Goal: Task Accomplishment & Management: Complete application form

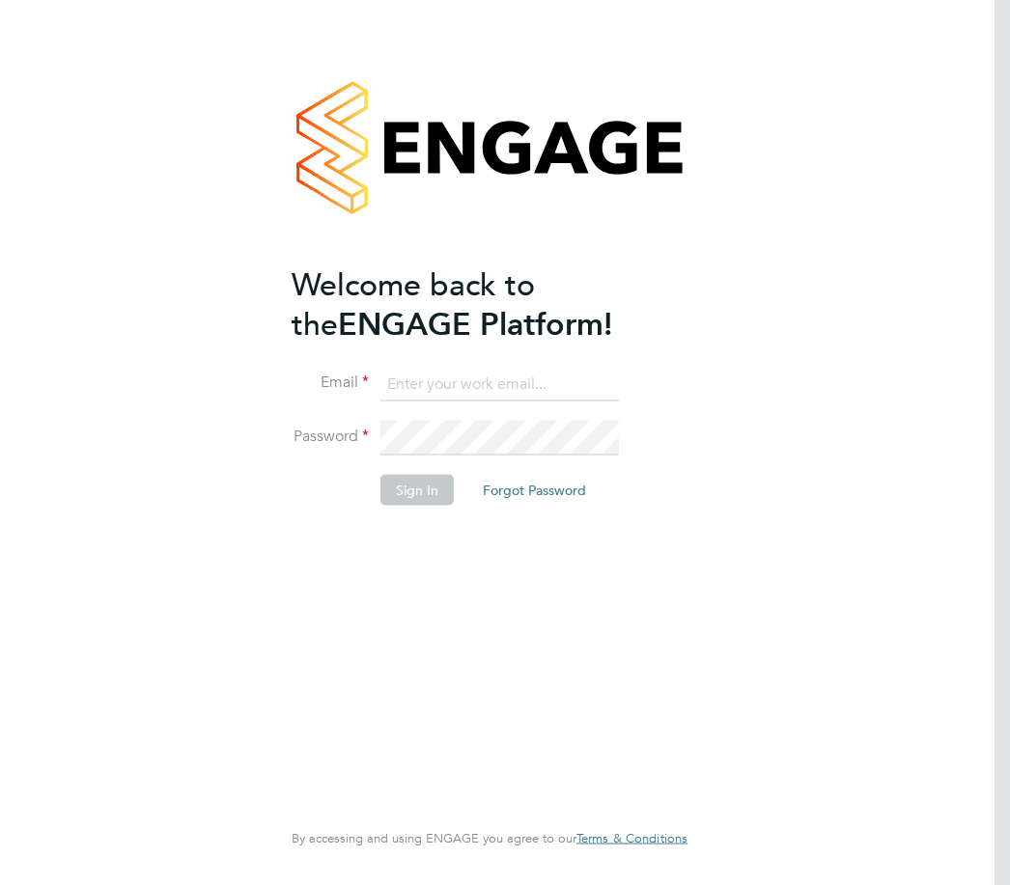
click at [417, 385] on input at bounding box center [499, 384] width 238 height 35
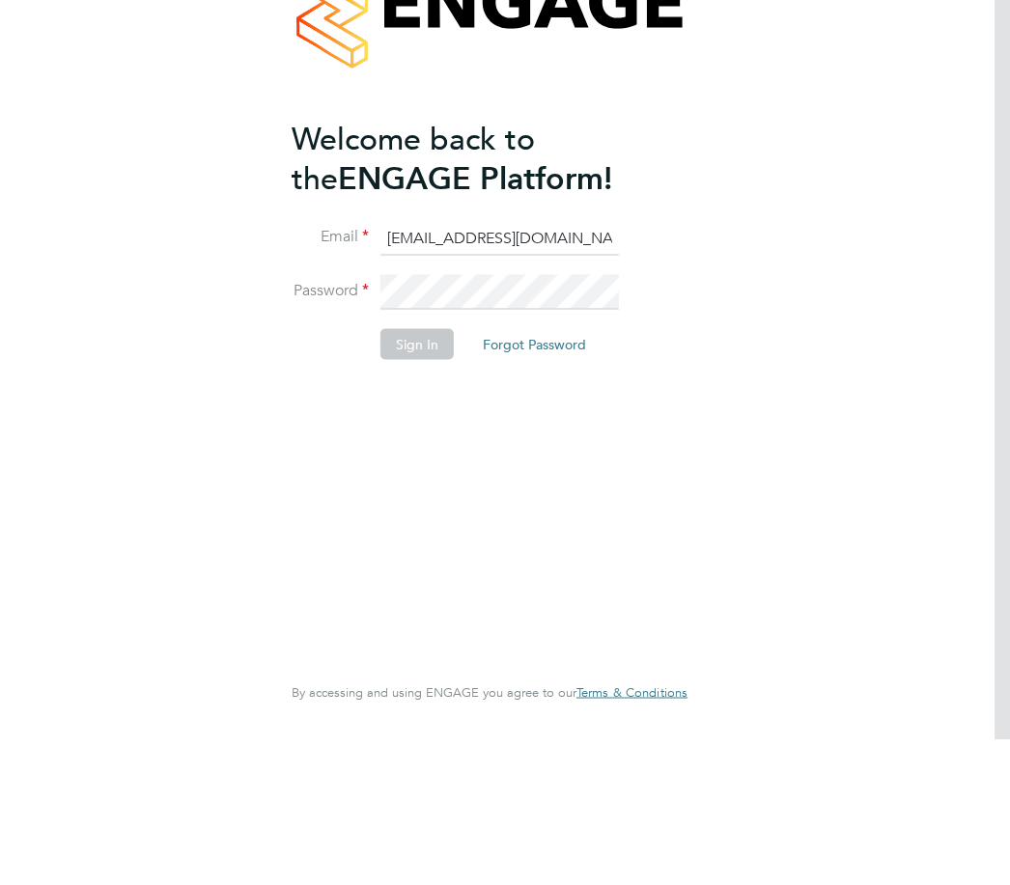
type input "[EMAIL_ADDRESS][DOMAIN_NAME]"
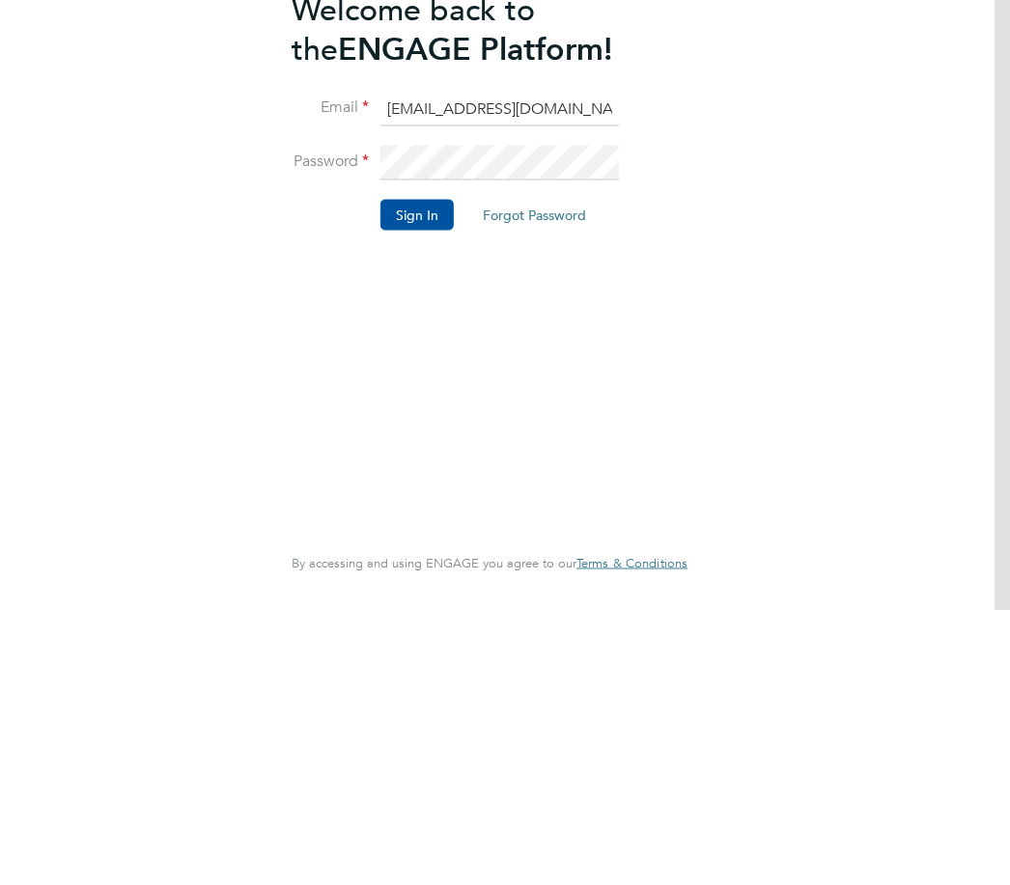
click at [432, 475] on button "Sign In" at bounding box center [416, 490] width 73 height 31
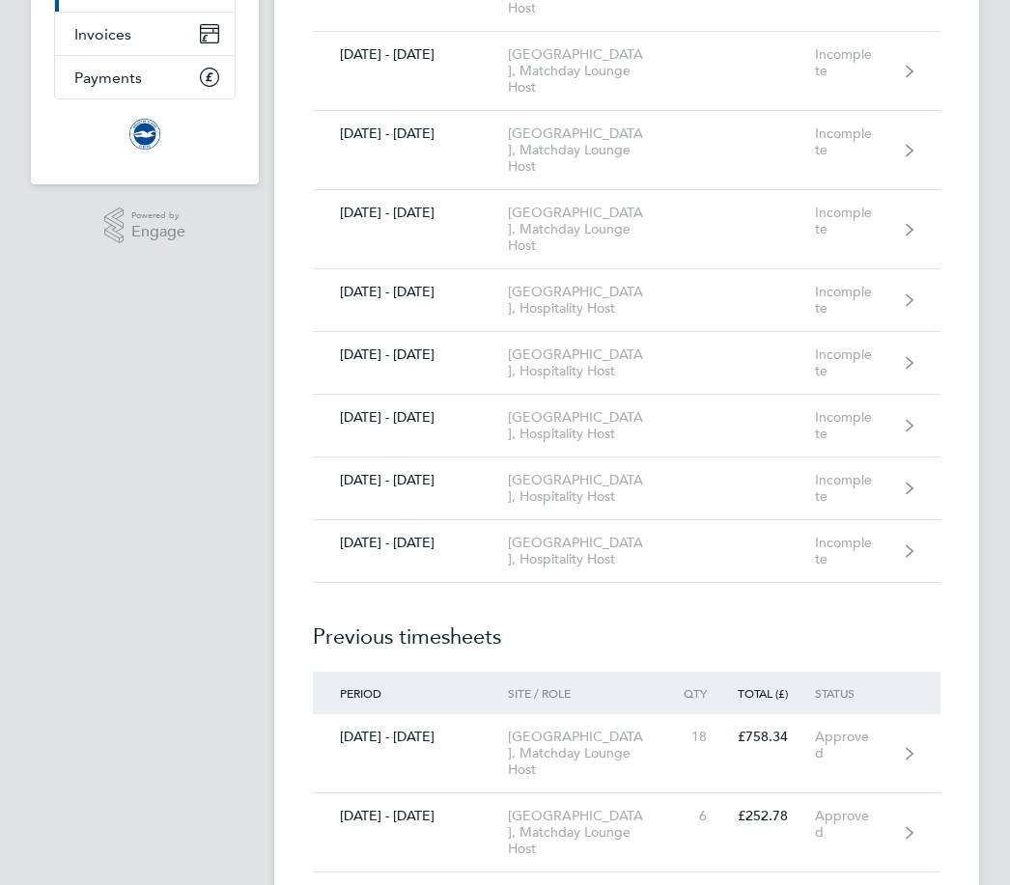
scroll to position [303, 0]
click at [921, 521] on link "01 - 31 Aug 2025 American Express Community Stadium, Hospitality Host Incomplete" at bounding box center [627, 490] width 628 height 63
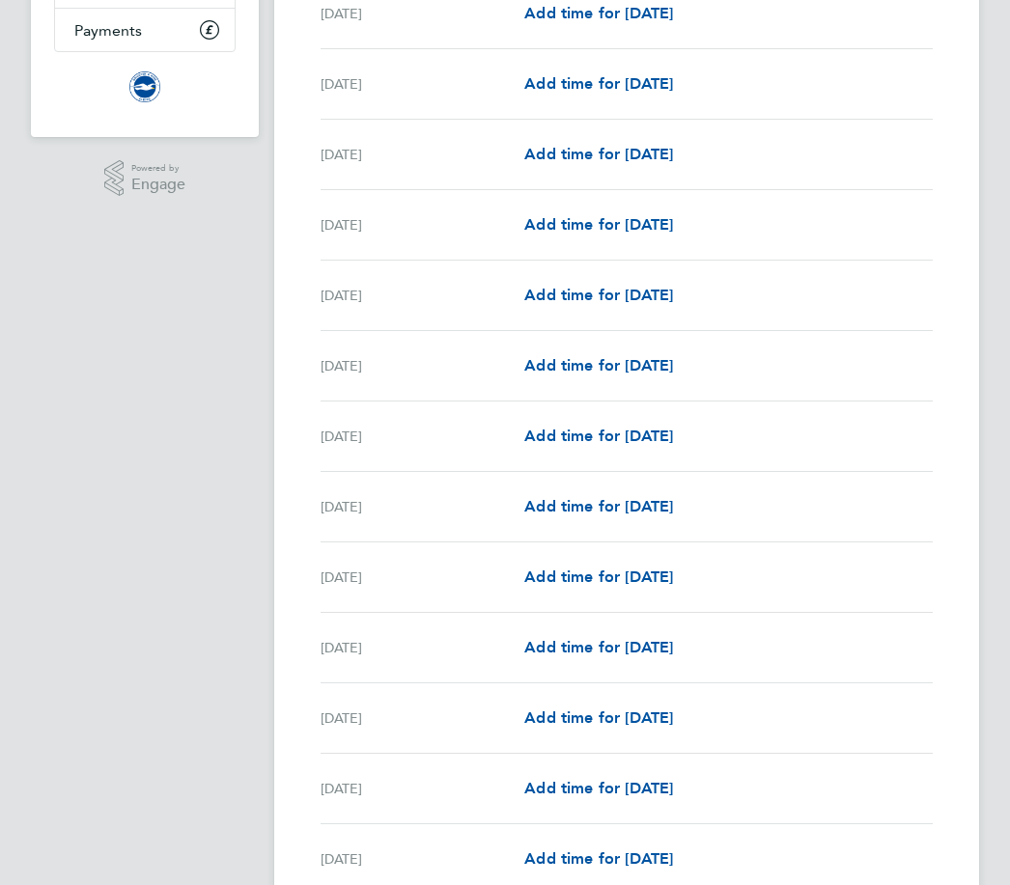
scroll to position [342, 0]
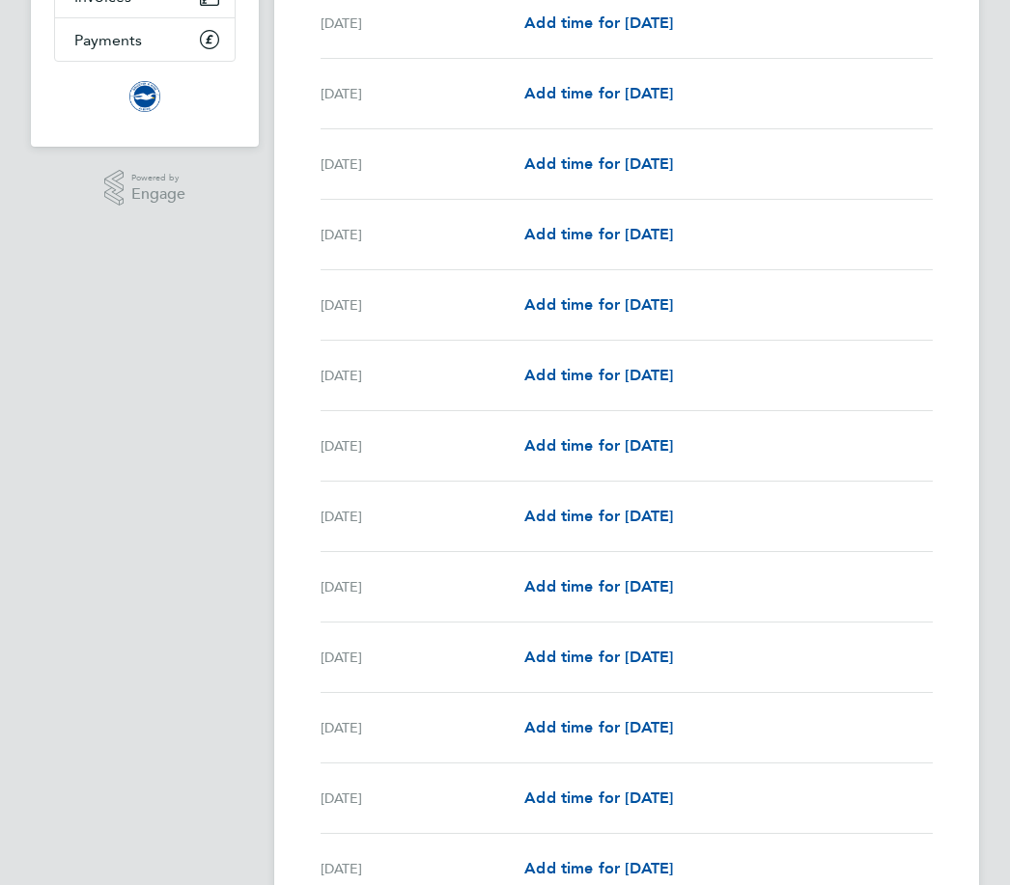
click at [380, 599] on div "Sat 09 Aug" at bounding box center [423, 586] width 204 height 23
click at [632, 586] on span "Add time for Sat 09 Aug" at bounding box center [598, 586] width 149 height 18
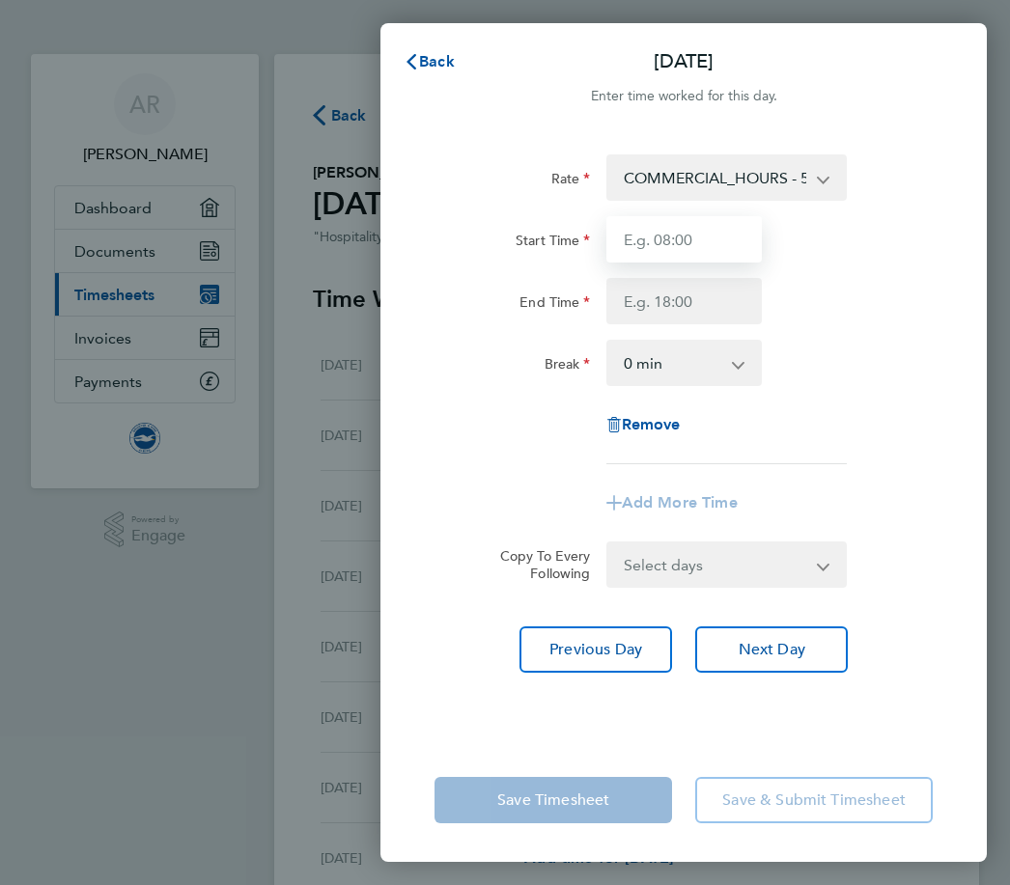
click at [688, 236] on input "Start Time" at bounding box center [683, 239] width 155 height 46
type input "2"
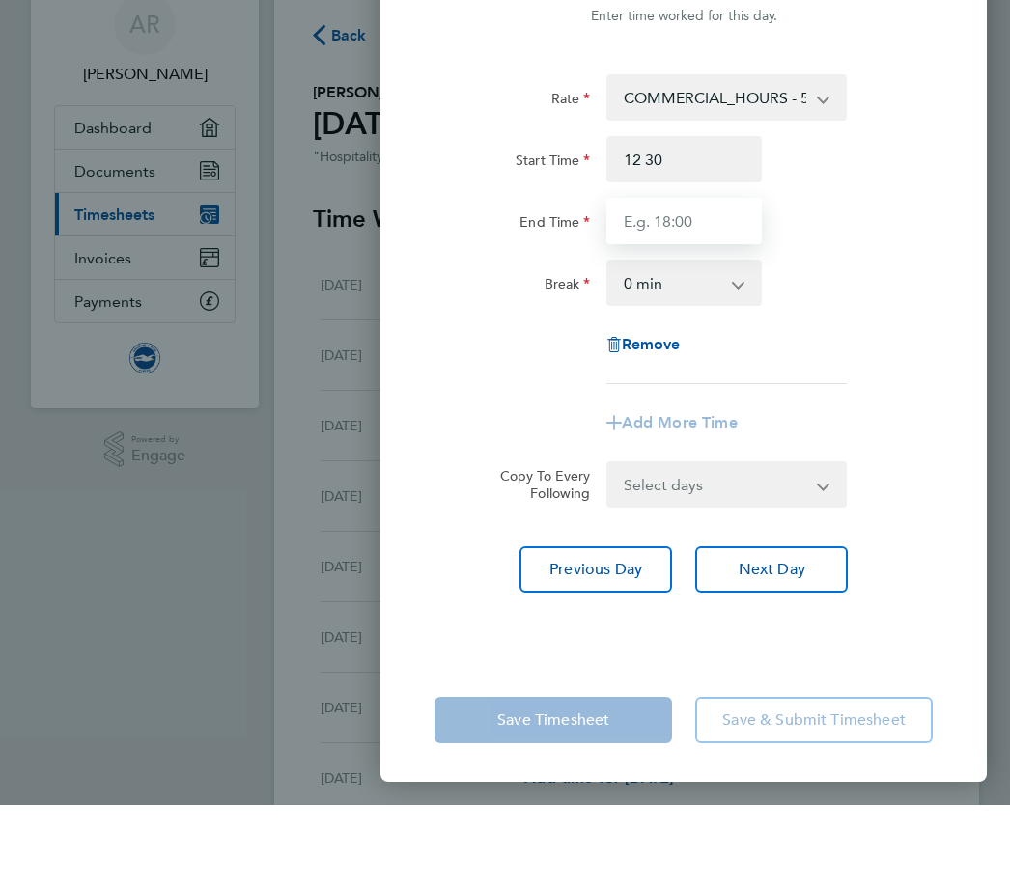
click at [645, 278] on input "End Time" at bounding box center [683, 301] width 155 height 46
type input "12:30"
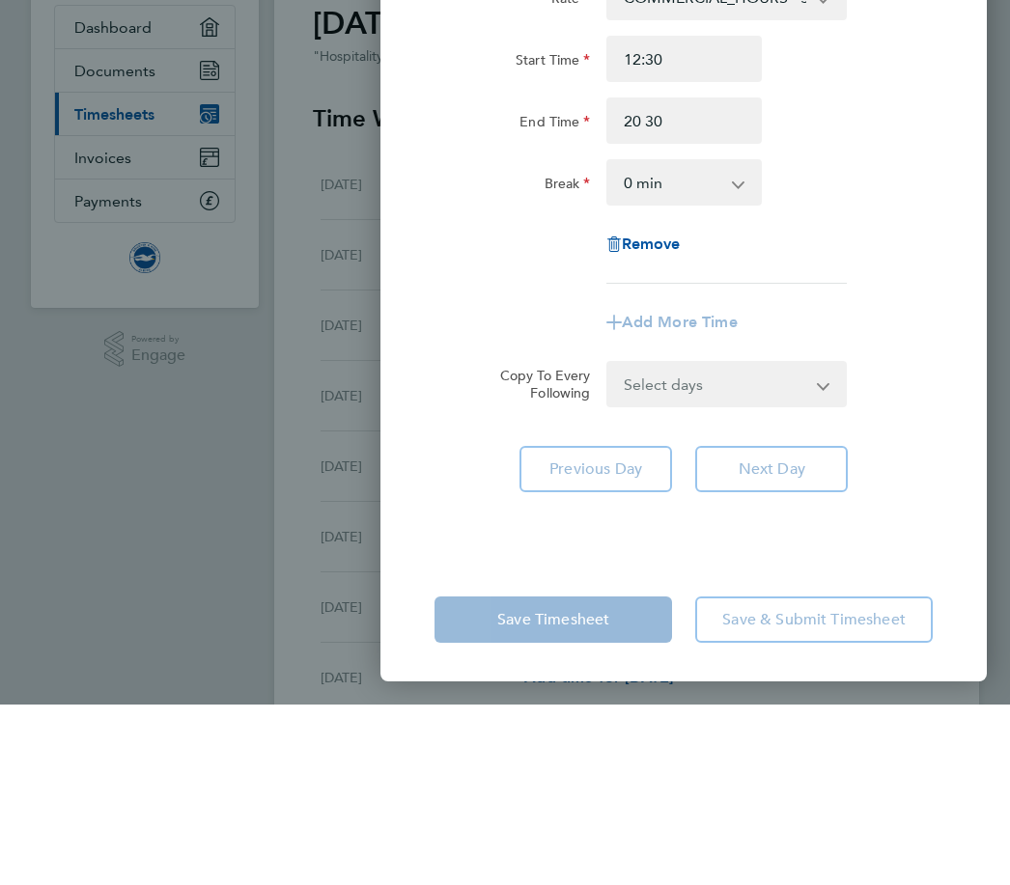
click at [754, 342] on app-icon-cross-button at bounding box center [748, 363] width 23 height 42
type input "20:30"
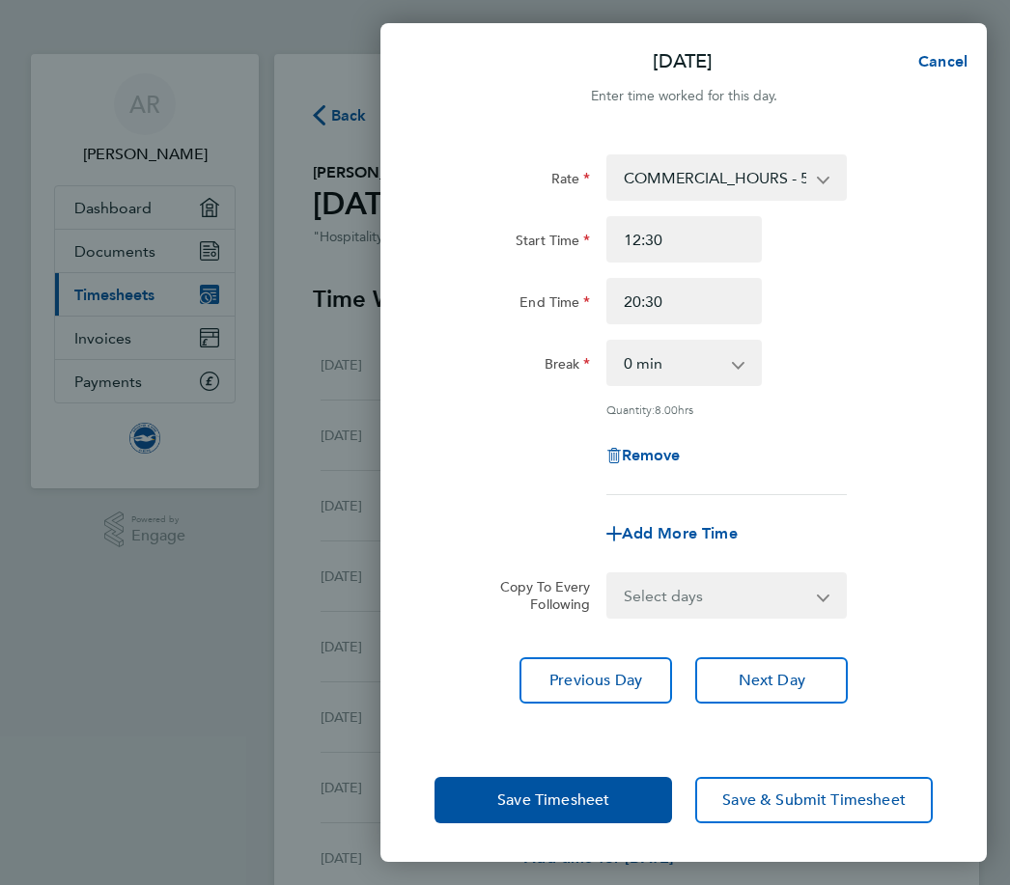
click at [734, 358] on select "0 min 15 min 30 min 45 min 60 min 75 min 90 min" at bounding box center [672, 363] width 128 height 42
click at [554, 810] on span "Save Timesheet" at bounding box center [553, 800] width 112 height 19
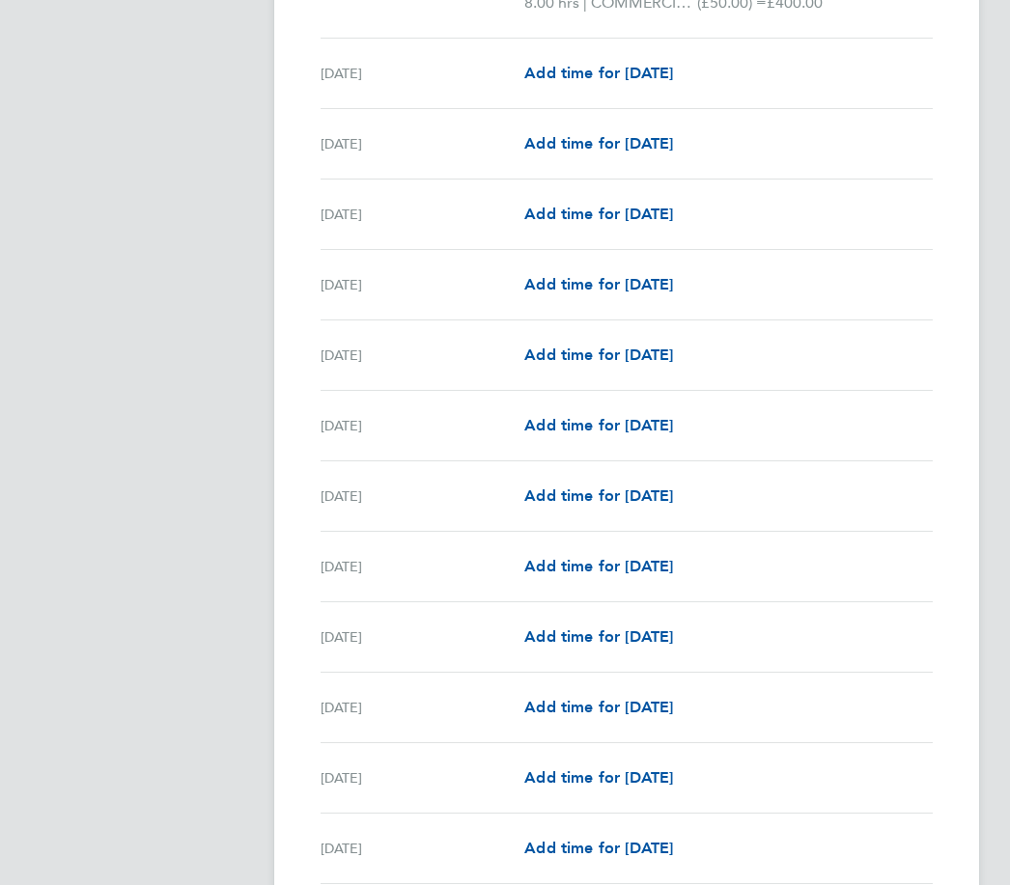
scroll to position [1157, 0]
click at [379, 491] on div "Sat 16 Aug" at bounding box center [423, 496] width 204 height 23
click at [650, 496] on span "Add time for Sat 16 Aug" at bounding box center [598, 496] width 149 height 18
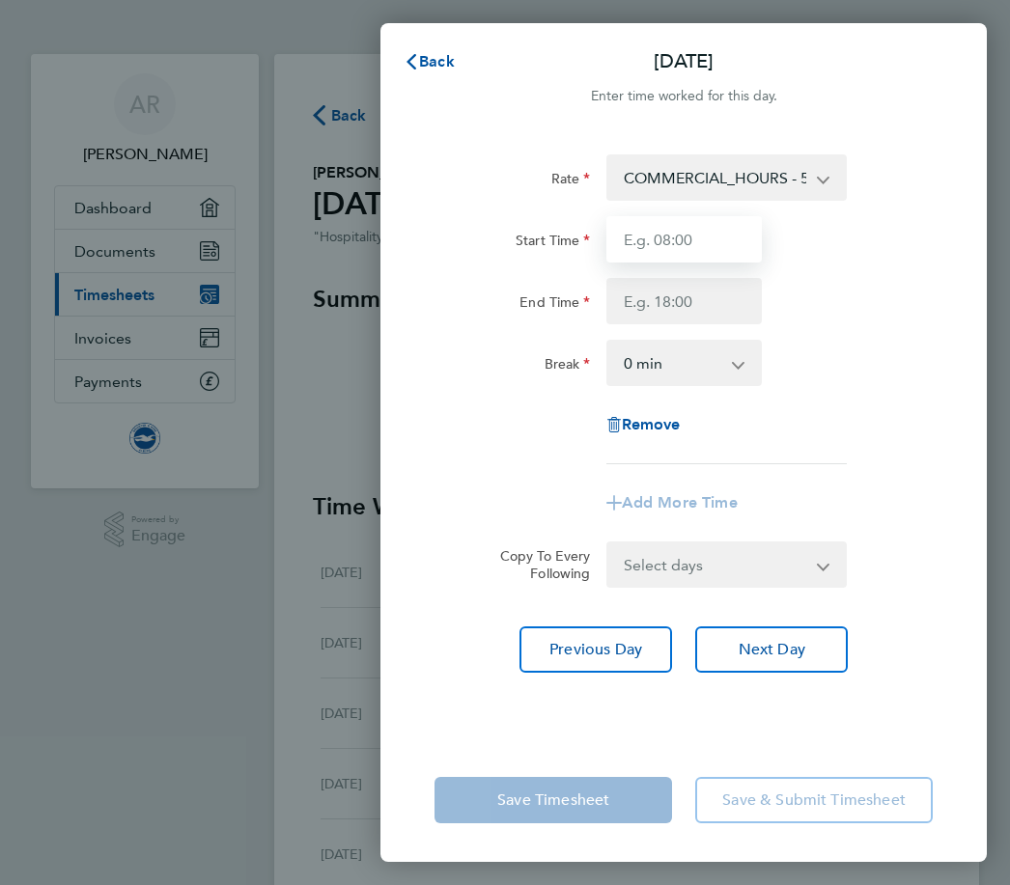
click at [656, 228] on input "Start Time" at bounding box center [683, 239] width 155 height 46
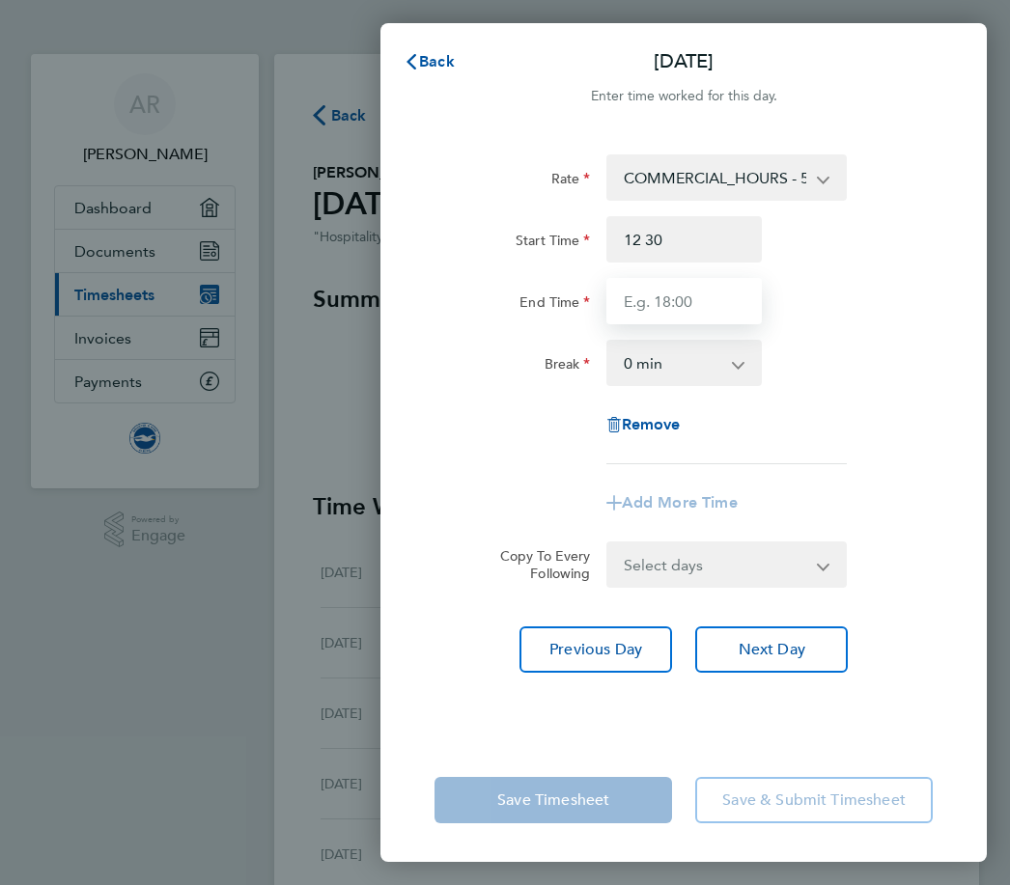
click at [647, 295] on input "End Time" at bounding box center [683, 301] width 155 height 46
type input "12:30"
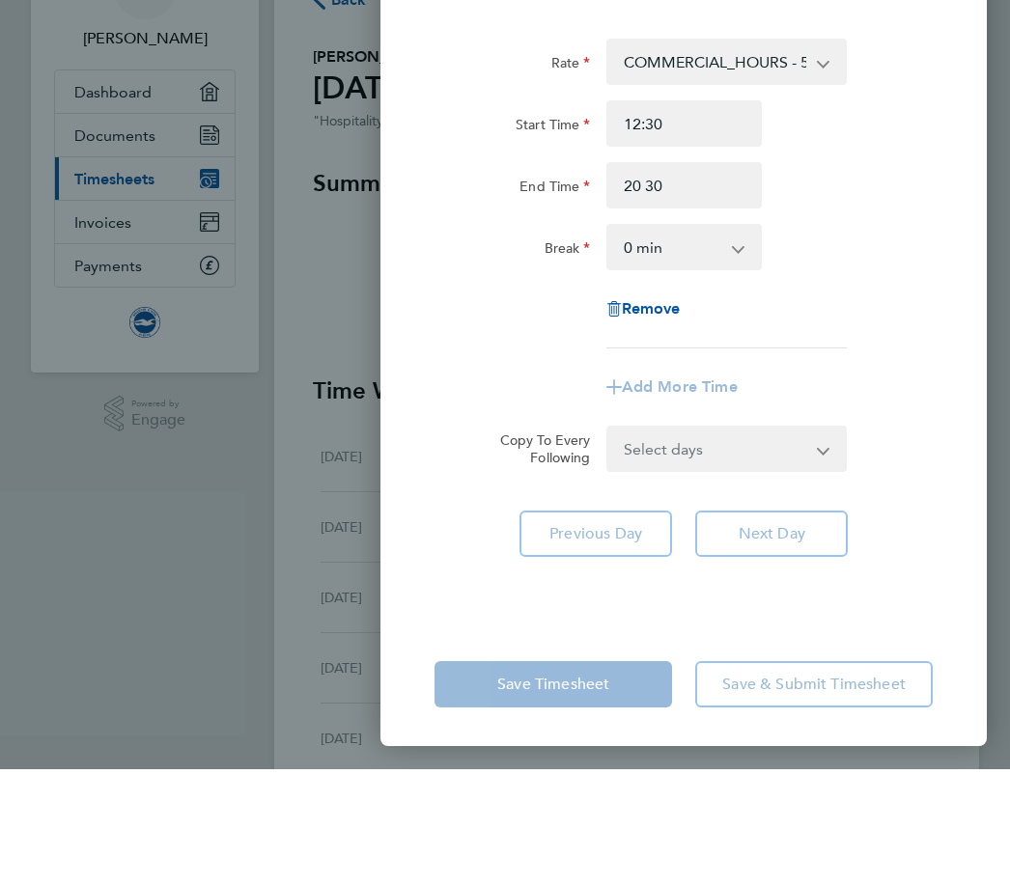
click at [732, 342] on select "0 min 15 min 30 min 45 min 60 min 75 min 90 min" at bounding box center [672, 363] width 128 height 42
type input "20:30"
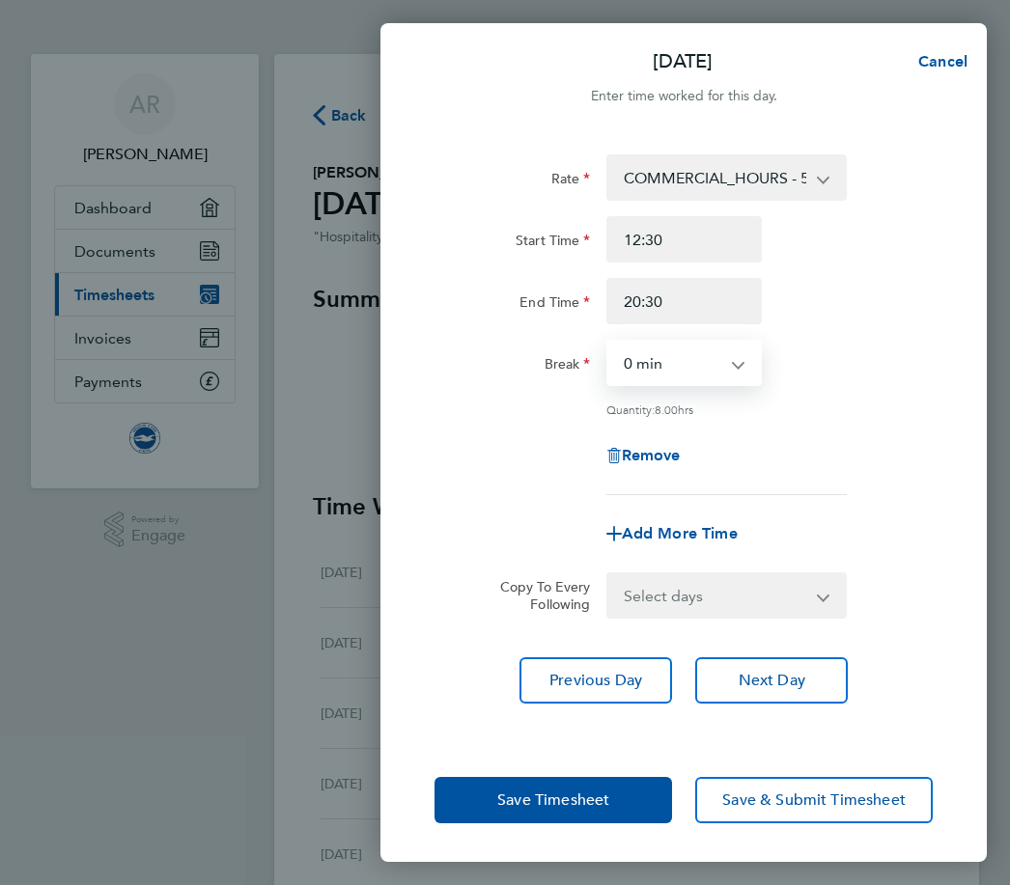
click at [572, 810] on span "Save Timesheet" at bounding box center [553, 800] width 112 height 19
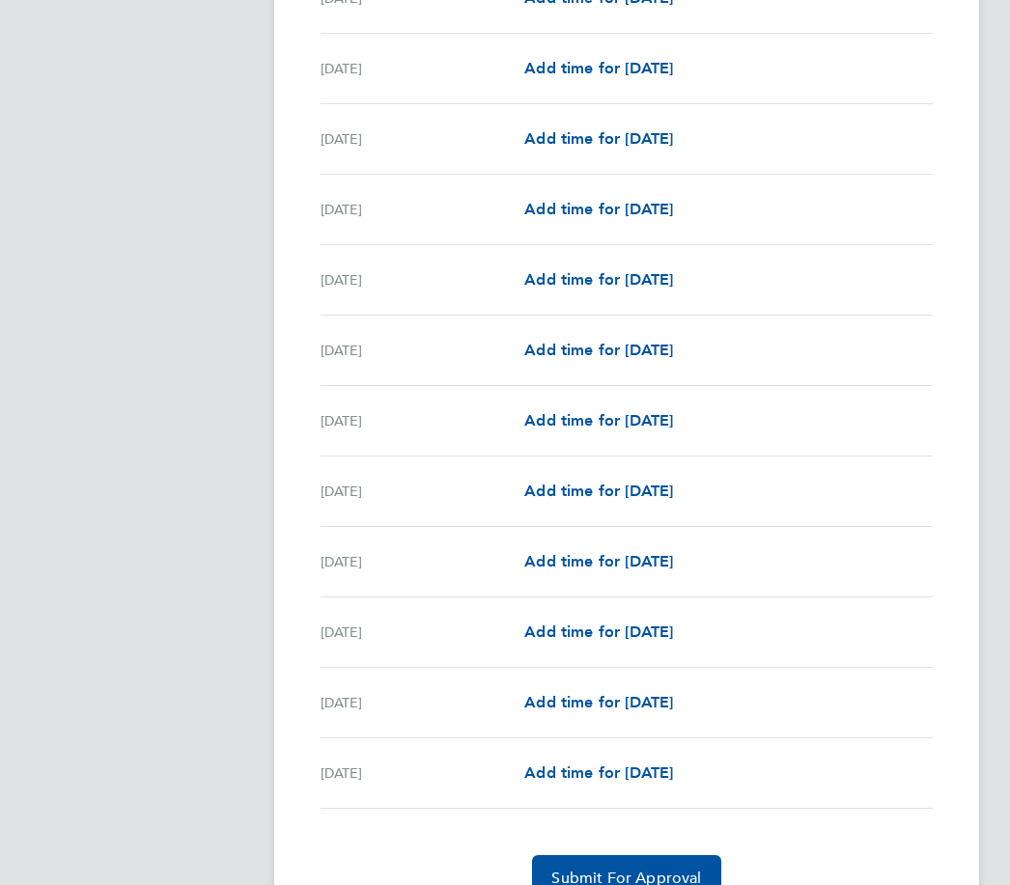
scroll to position [1994, 0]
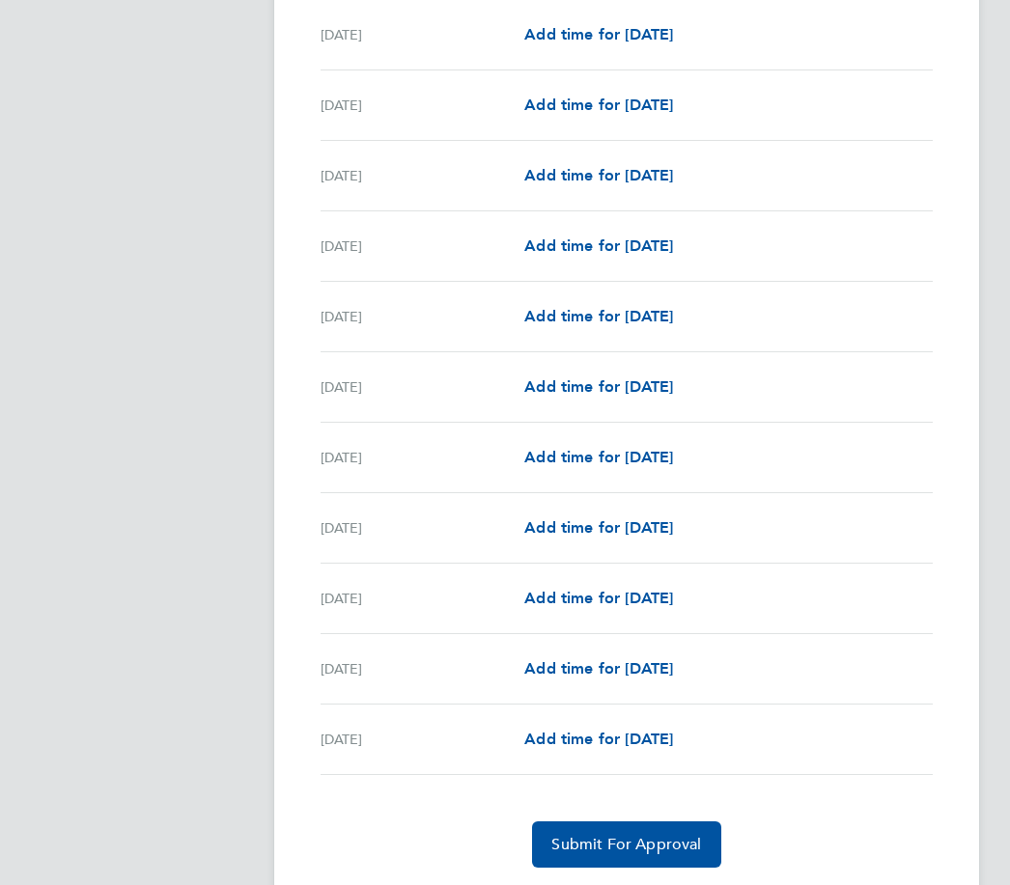
click at [351, 739] on div "Sun 31 Aug" at bounding box center [423, 739] width 204 height 23
click at [673, 748] on span "Add time for Sun 31 Aug" at bounding box center [598, 739] width 149 height 18
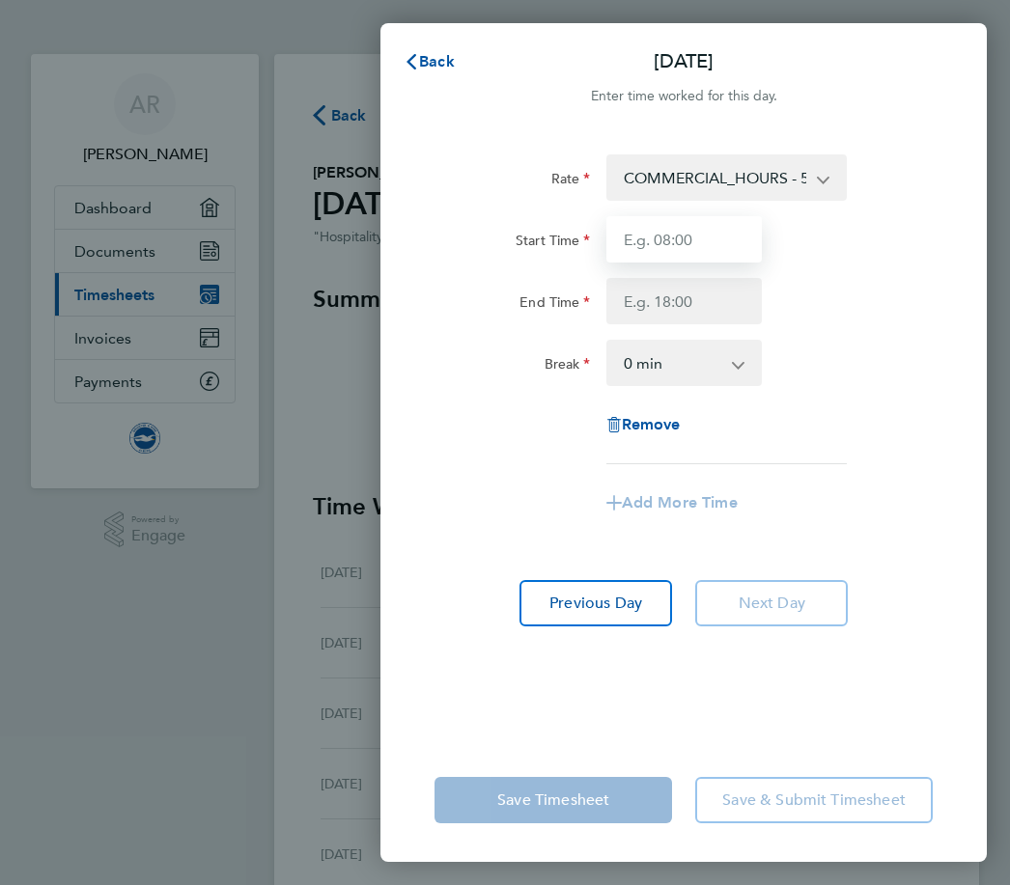
click at [653, 229] on input "Start Time" at bounding box center [683, 239] width 155 height 46
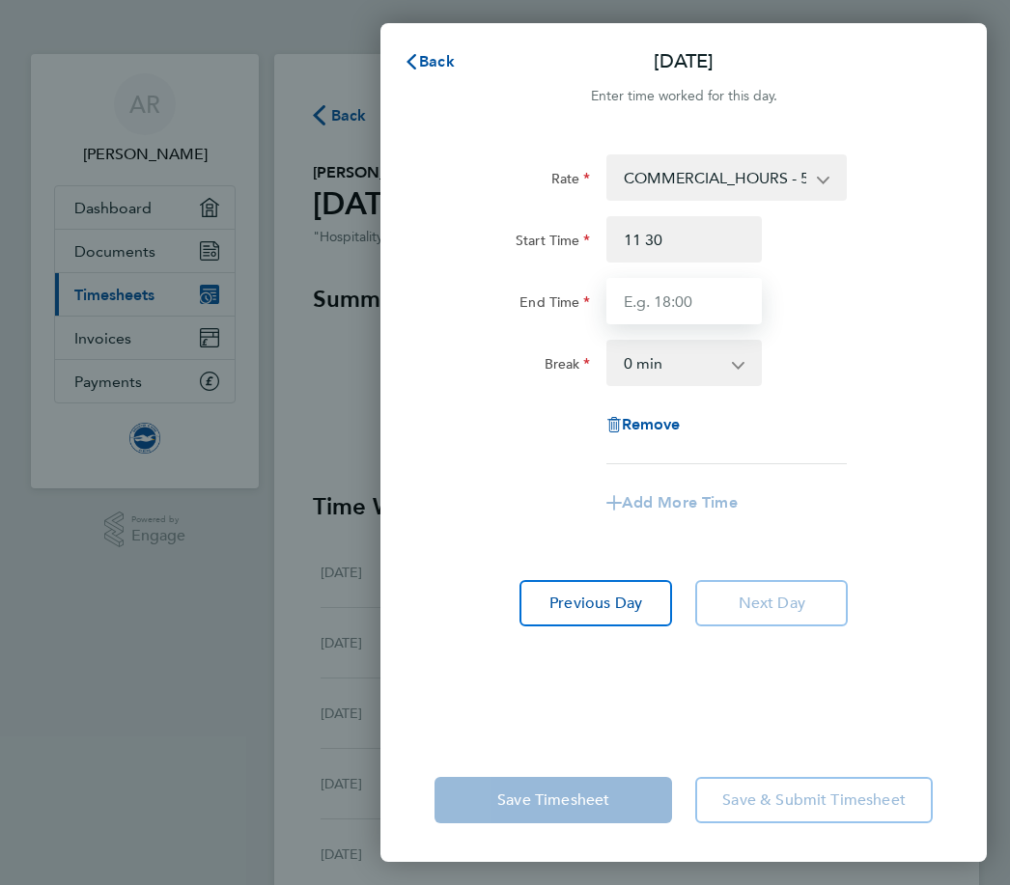
click at [656, 298] on input "End Time" at bounding box center [683, 301] width 155 height 46
type input "11:30"
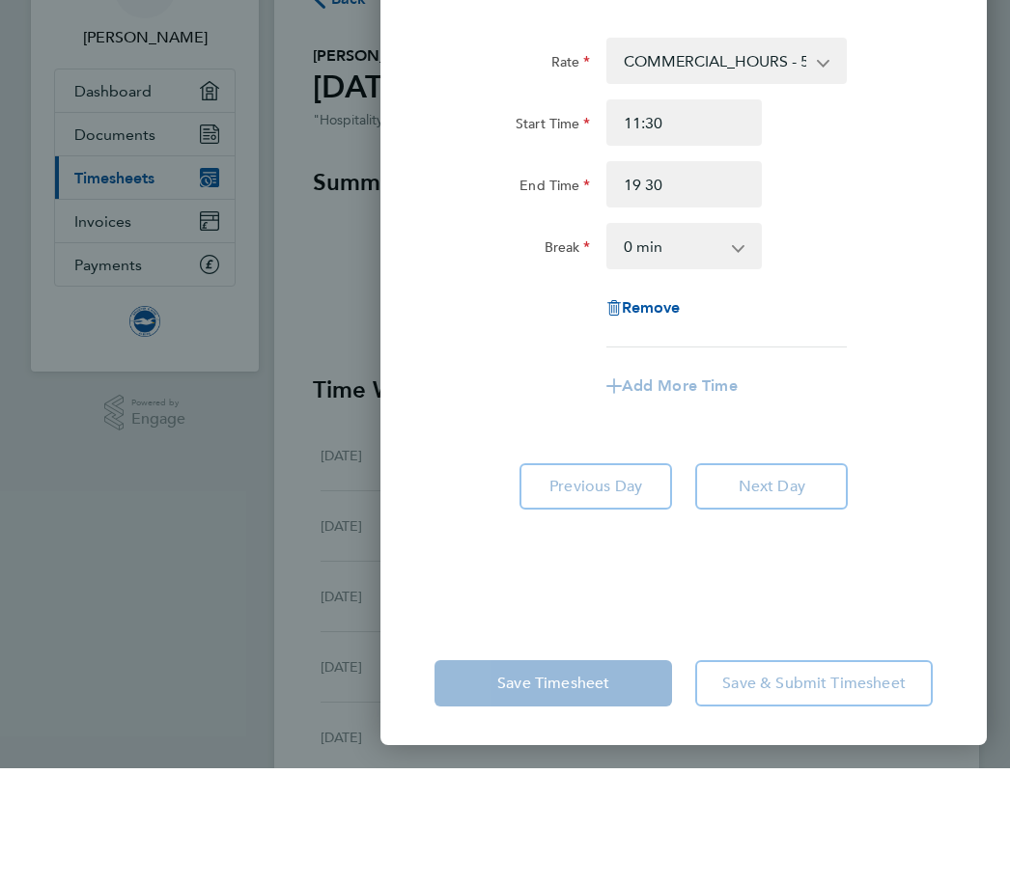
click at [720, 342] on select "0 min 15 min 30 min 45 min 60 min 75 min 90 min" at bounding box center [672, 363] width 128 height 42
type input "19:30"
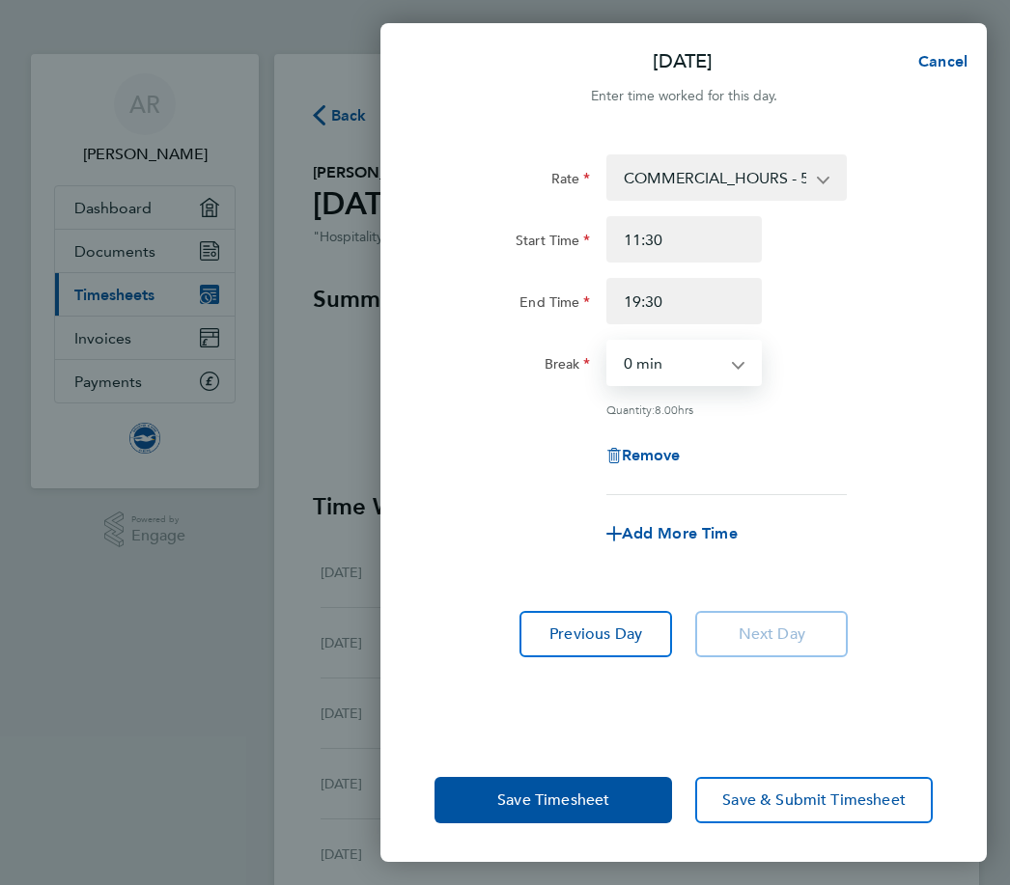
click at [554, 810] on span "Save Timesheet" at bounding box center [553, 800] width 112 height 19
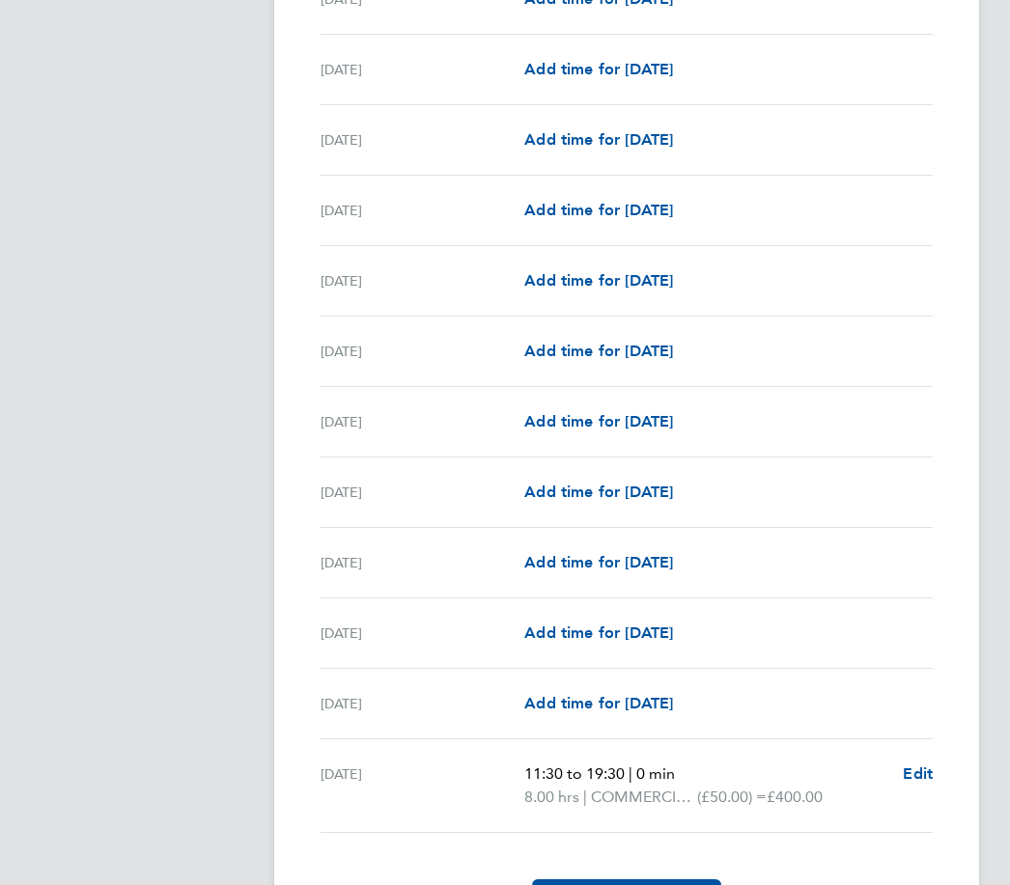
scroll to position [2017, 0]
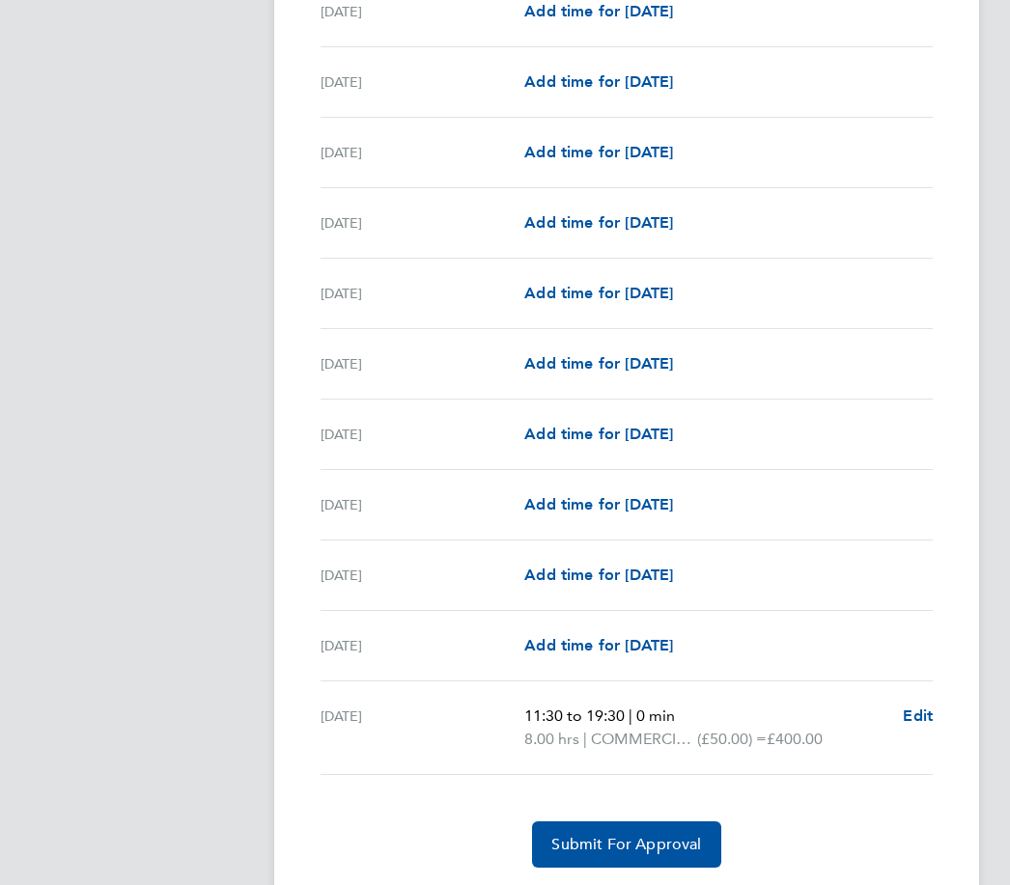
click at [627, 845] on span "Submit For Approval" at bounding box center [626, 844] width 150 height 19
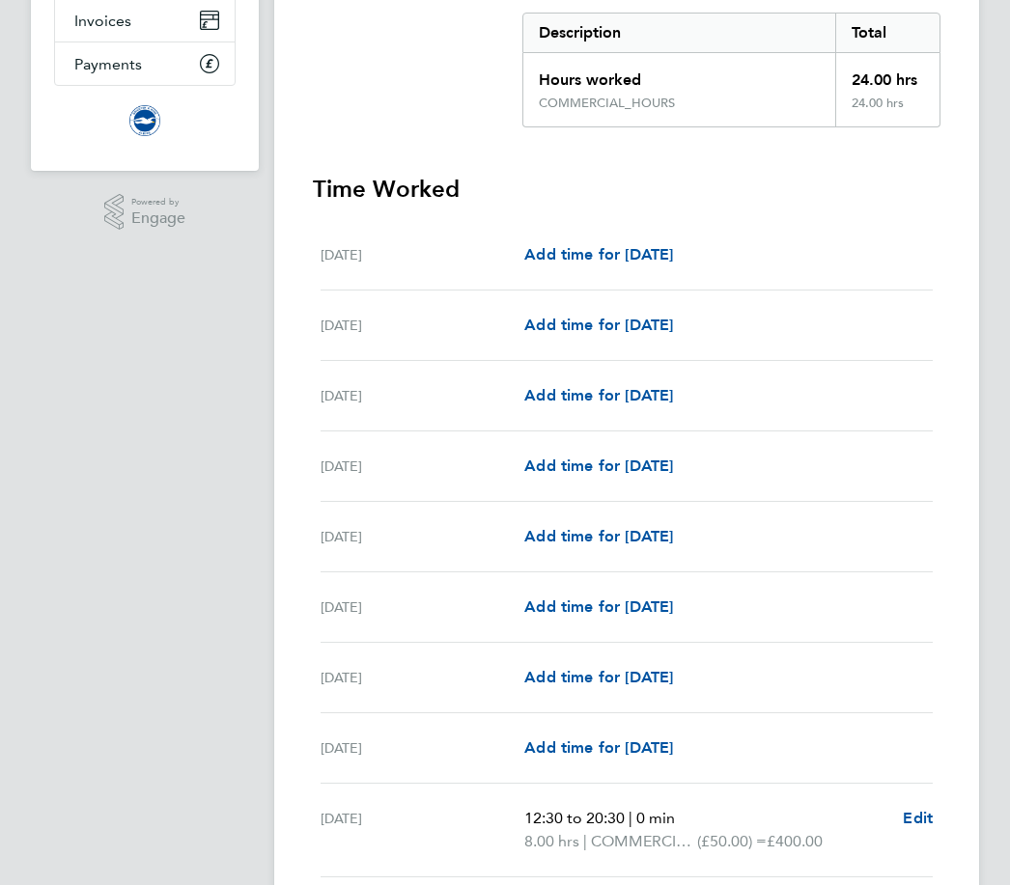
scroll to position [0, 0]
